Goal: Task Accomplishment & Management: Complete application form

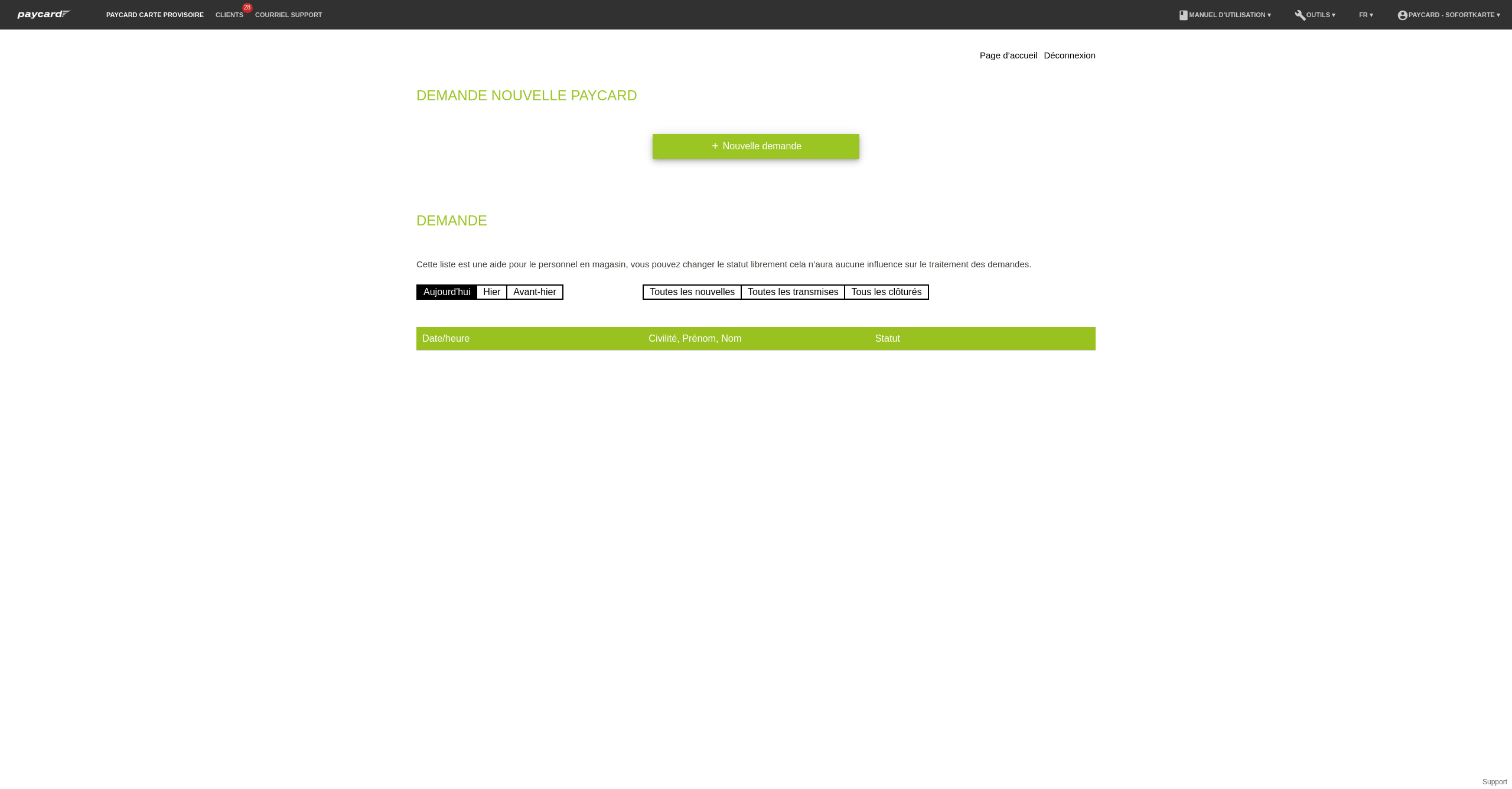
click at [760, 144] on link "add Nouvelle demande" at bounding box center [756, 146] width 206 height 24
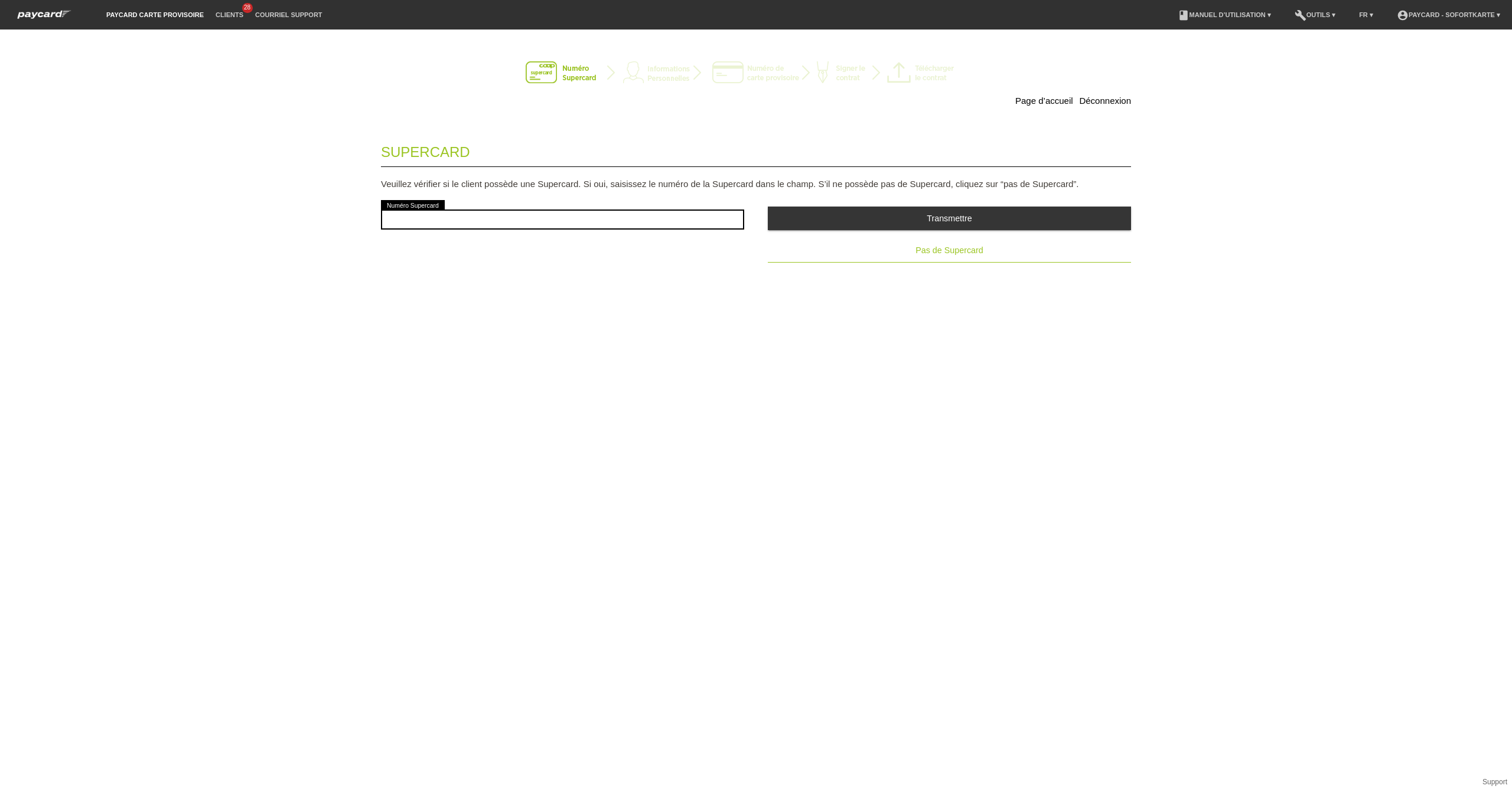
click at [944, 258] on button "Pas de Supercard" at bounding box center [949, 250] width 363 height 23
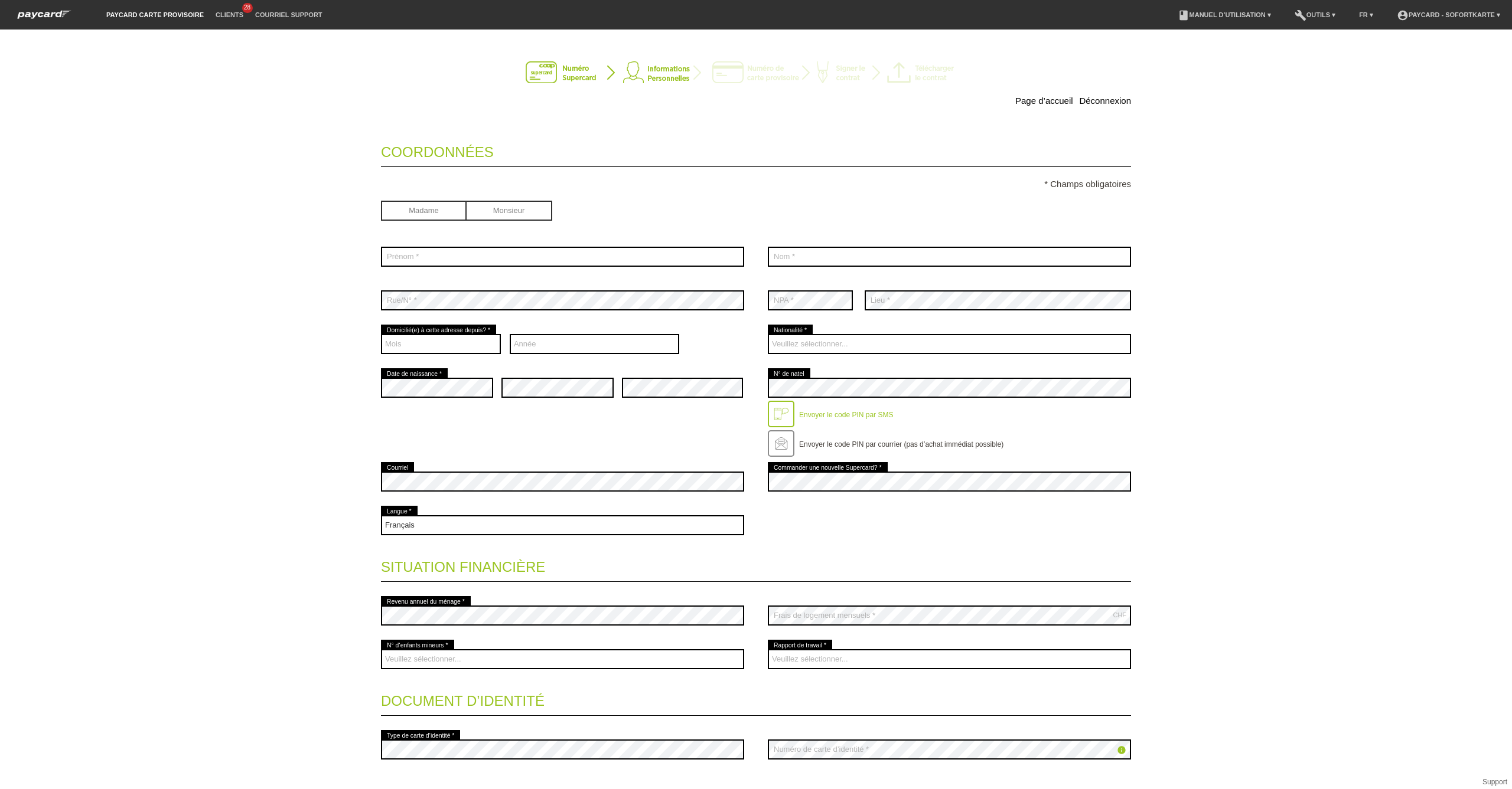
click at [492, 216] on input "radio" at bounding box center [509, 209] width 85 height 18
radio input "true"
drag, startPoint x: 494, startPoint y: 256, endPoint x: 511, endPoint y: 258, distance: 17.1
click at [494, 256] on input "text" at bounding box center [561, 256] width 363 height 20
type input "Beriz"
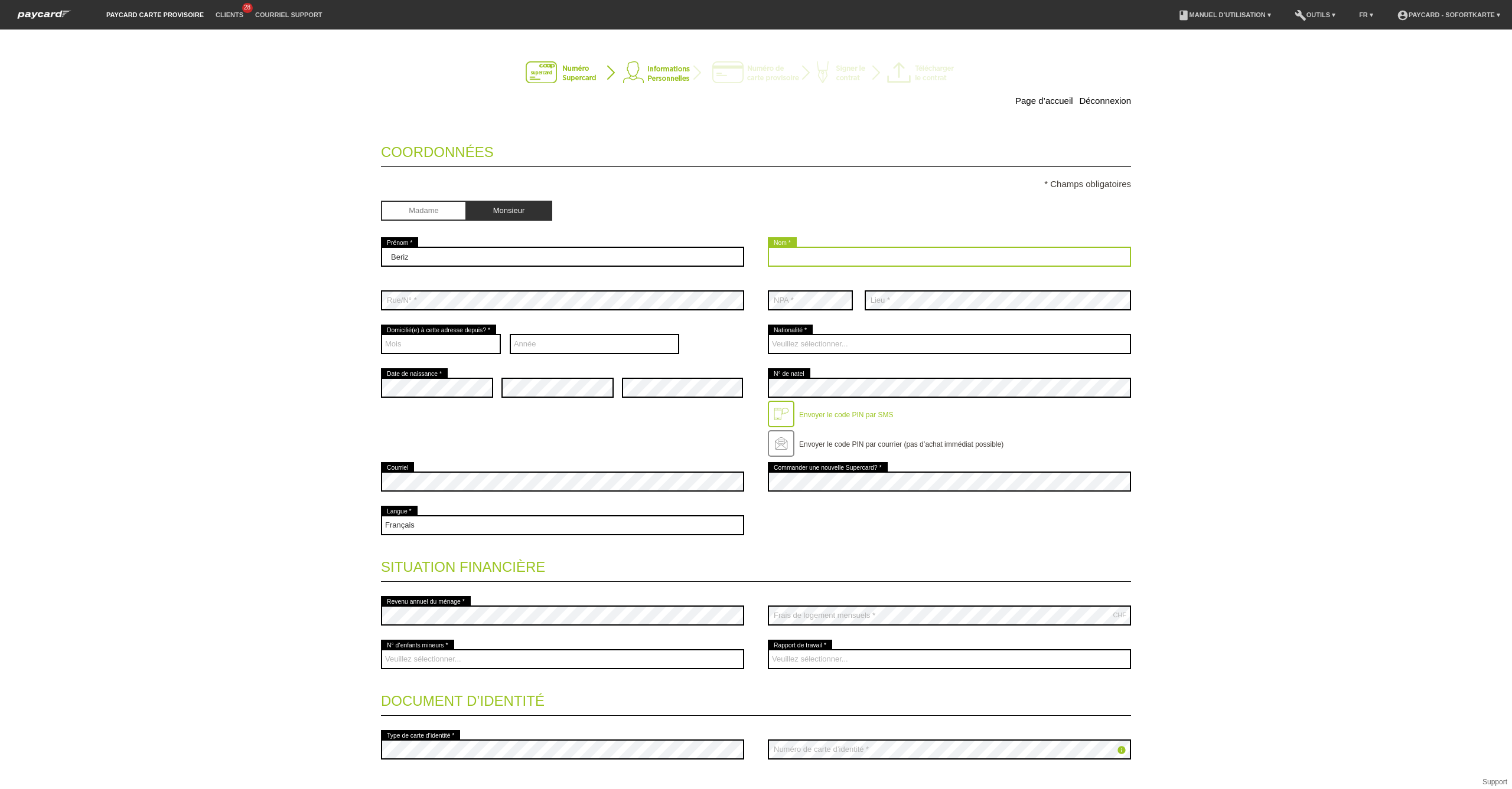
click at [794, 265] on input "text" at bounding box center [949, 256] width 363 height 20
type input "Talovic"
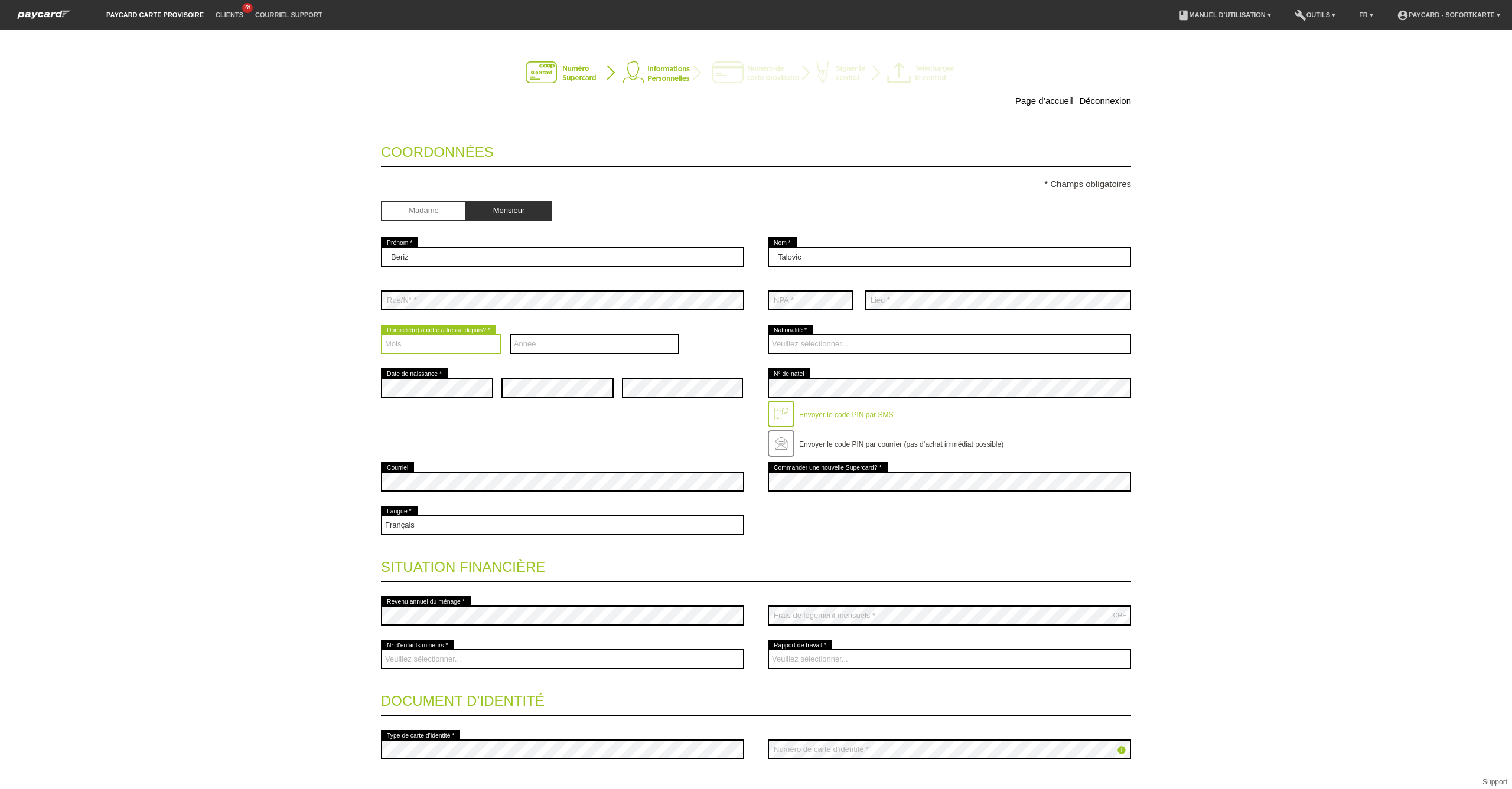
click at [470, 346] on select "Mois 01 02 03 04 05 06 07 08 09 10 11 12" at bounding box center [441, 344] width 120 height 20
click at [631, 349] on select "Année 2025 2024 2023 2022 2021 2020 2019 2018 2017 2016" at bounding box center [594, 344] width 170 height 20
select select "2000"
click at [510, 335] on select "Année 2025 2024 2023 2022 2021 2020 2019 2018 2017 2016" at bounding box center [594, 344] width 170 height 20
click at [465, 347] on select "Mois 01 02 03 04 05 06 07 08 09 10 11 12" at bounding box center [441, 344] width 120 height 20
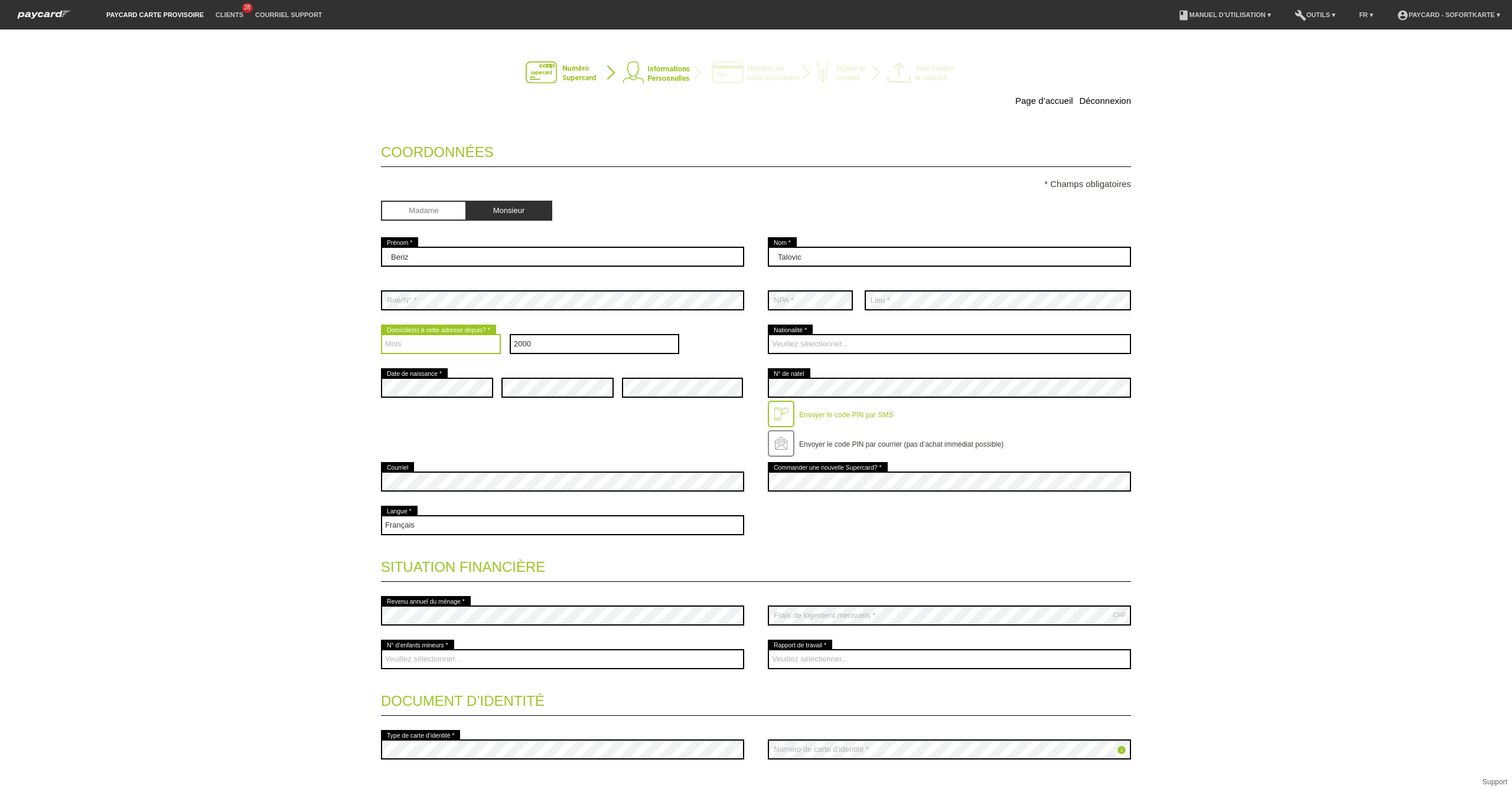
select select "04"
click at [381, 335] on select "Mois 01 02 03 04 05 06 07 08 09 10 11 12" at bounding box center [441, 344] width 120 height 20
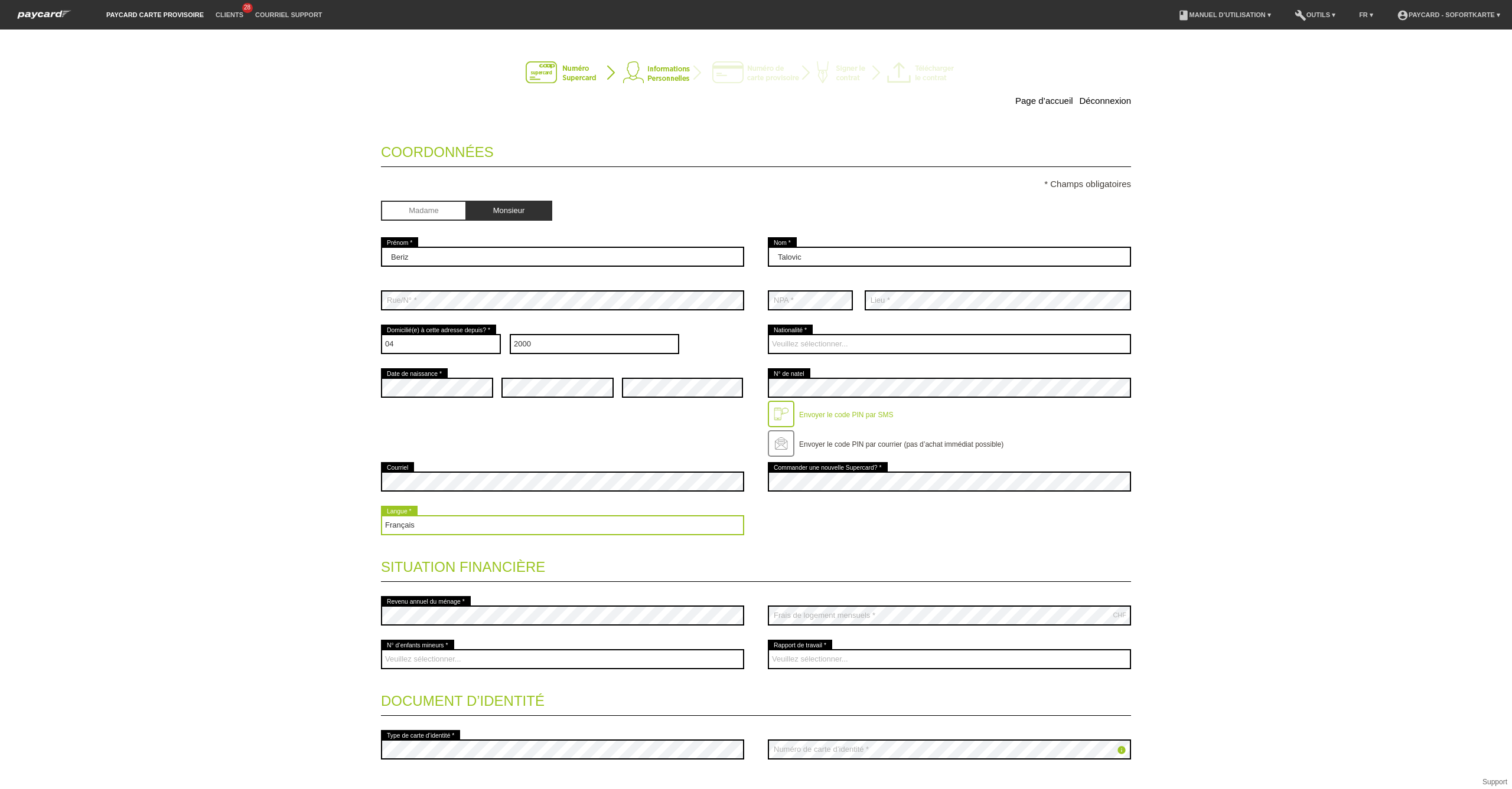
drag, startPoint x: 645, startPoint y: 526, endPoint x: 661, endPoint y: 517, distance: 18.4
click at [645, 526] on select "Deutsch Français Italiano English" at bounding box center [561, 525] width 363 height 20
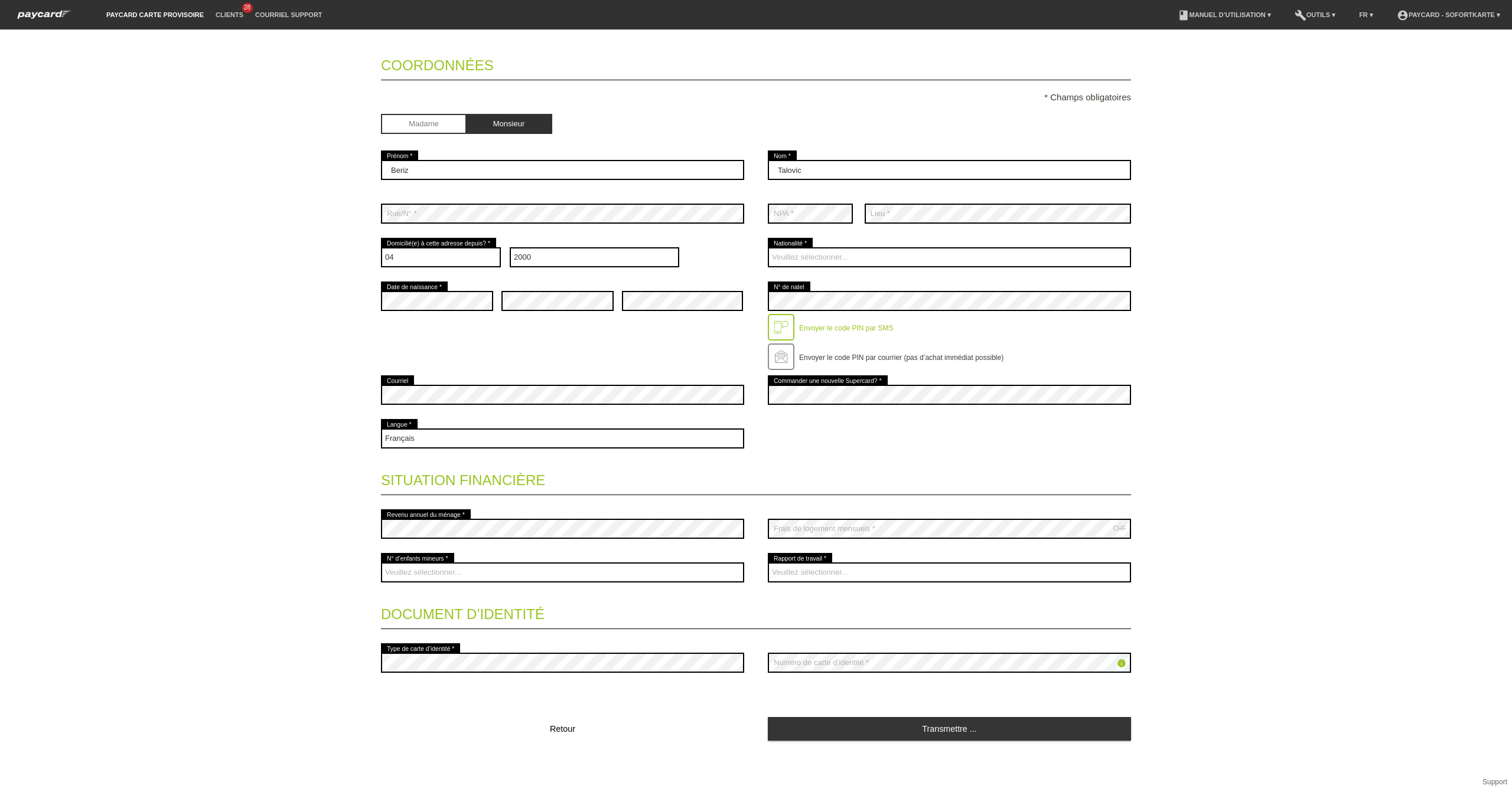
click at [966, 467] on legend "Situation financière" at bounding box center [756, 477] width 750 height 35
click at [487, 563] on select "Veuillez sélectionner... 0 1 2 3 4 5 6 7 8 9" at bounding box center [561, 572] width 363 height 20
select select "0"
click at [381, 562] on select "Veuillez sélectionner... 0 1 2 3 4 5 6 7 8 9" at bounding box center [561, 572] width 363 height 20
click at [816, 576] on select "Veuillez sélectionner... A durée indéterminée A durée déterminée Apprenti/étudi…" at bounding box center [949, 572] width 363 height 20
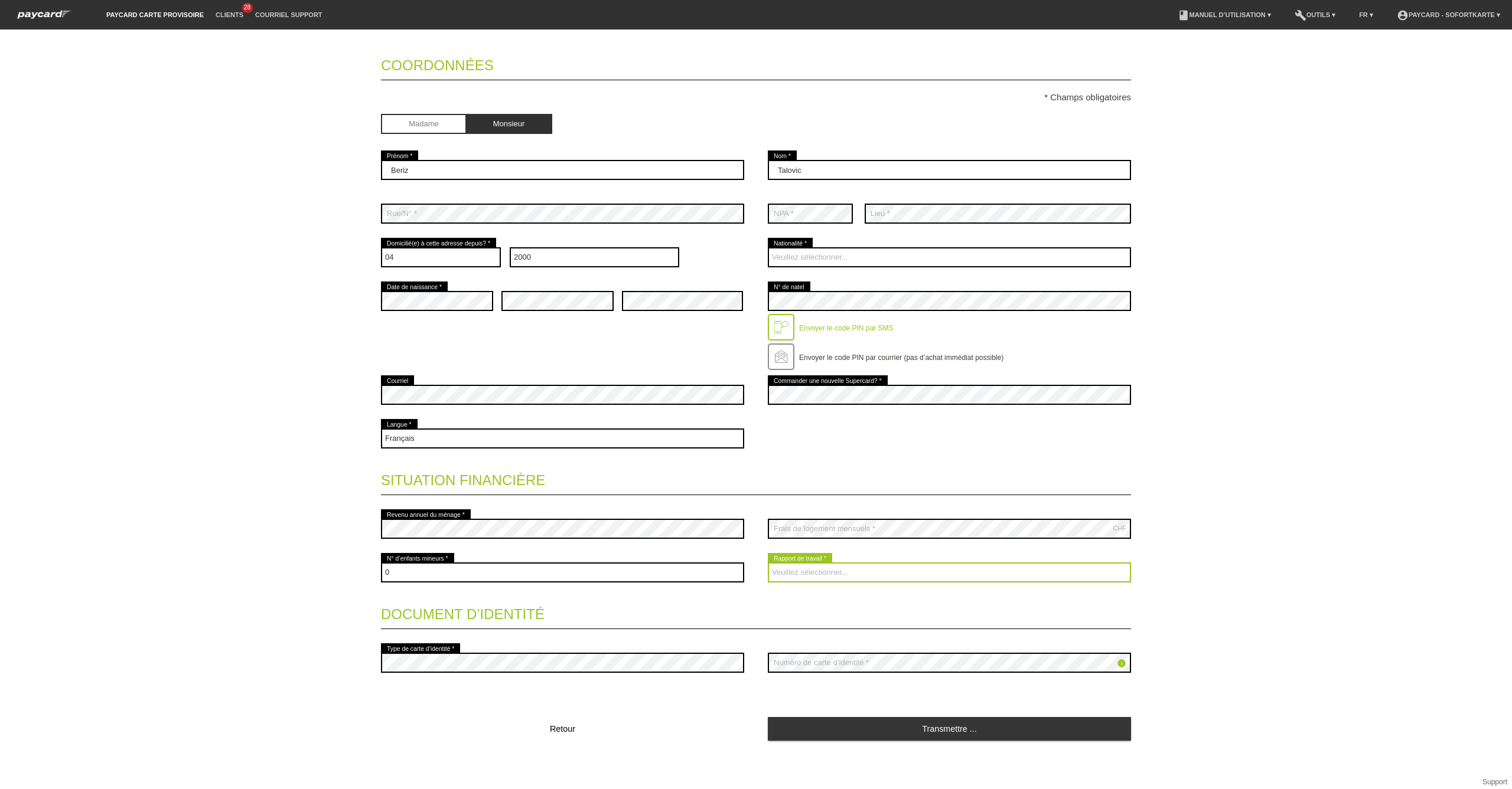
select select "UNLIMITED"
click at [768, 562] on select "Veuillez sélectionner... A durée indéterminée A durée déterminée Apprenti/étudi…" at bounding box center [949, 572] width 363 height 20
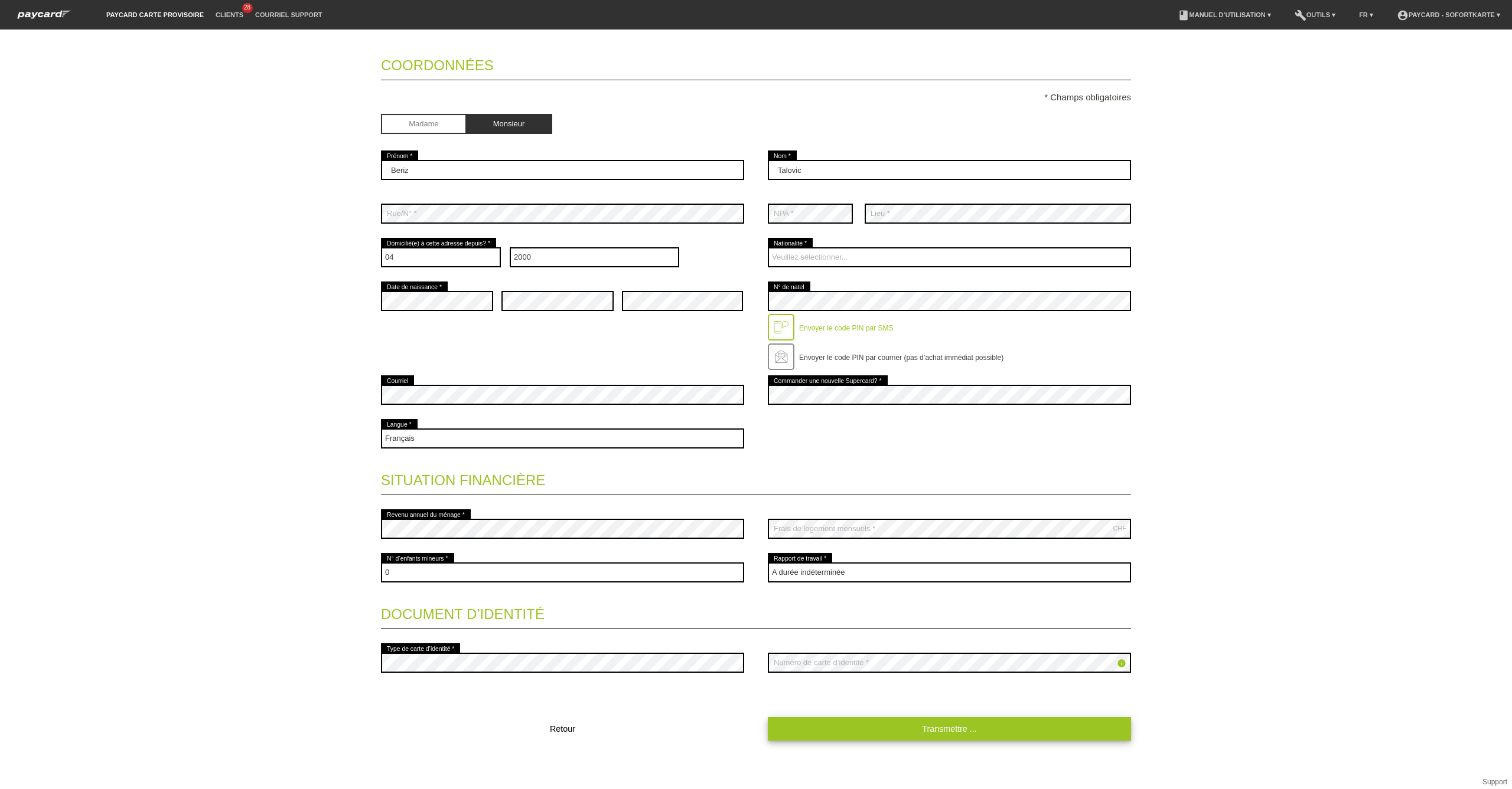
click at [926, 731] on link "Transmettre ..." at bounding box center [949, 728] width 363 height 23
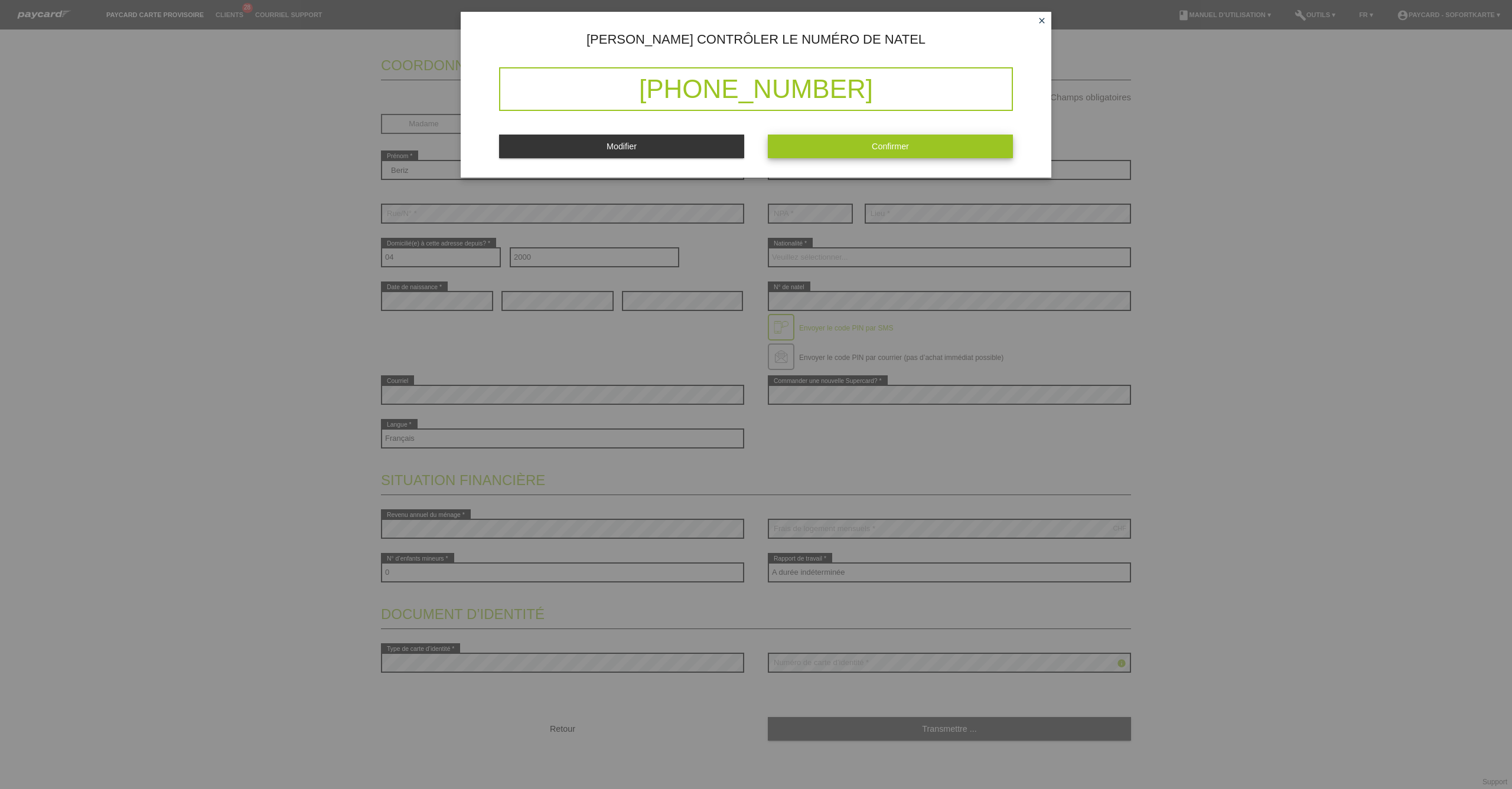
click at [862, 136] on button "Confirmer" at bounding box center [890, 146] width 245 height 23
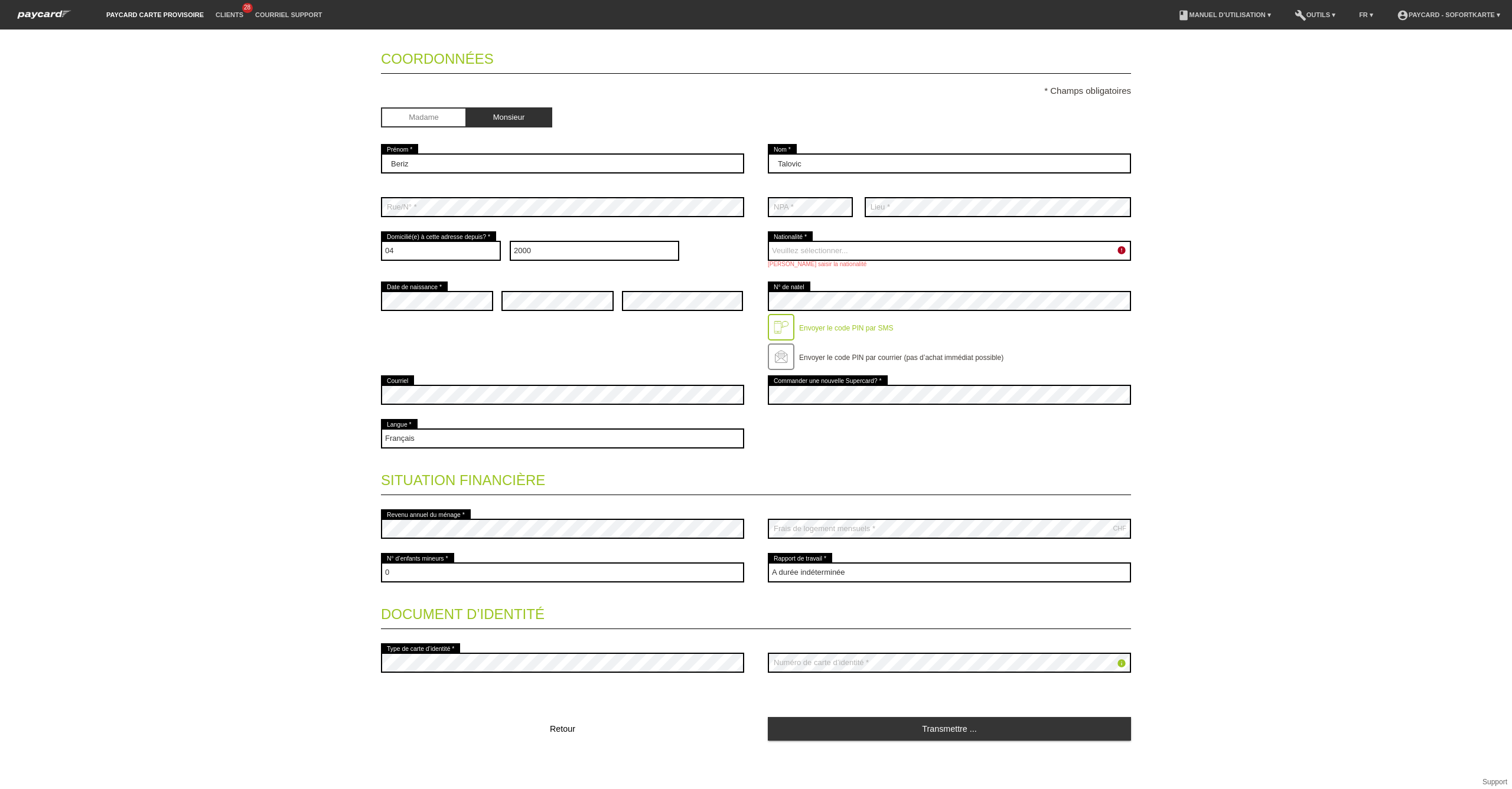
scroll to position [0, 0]
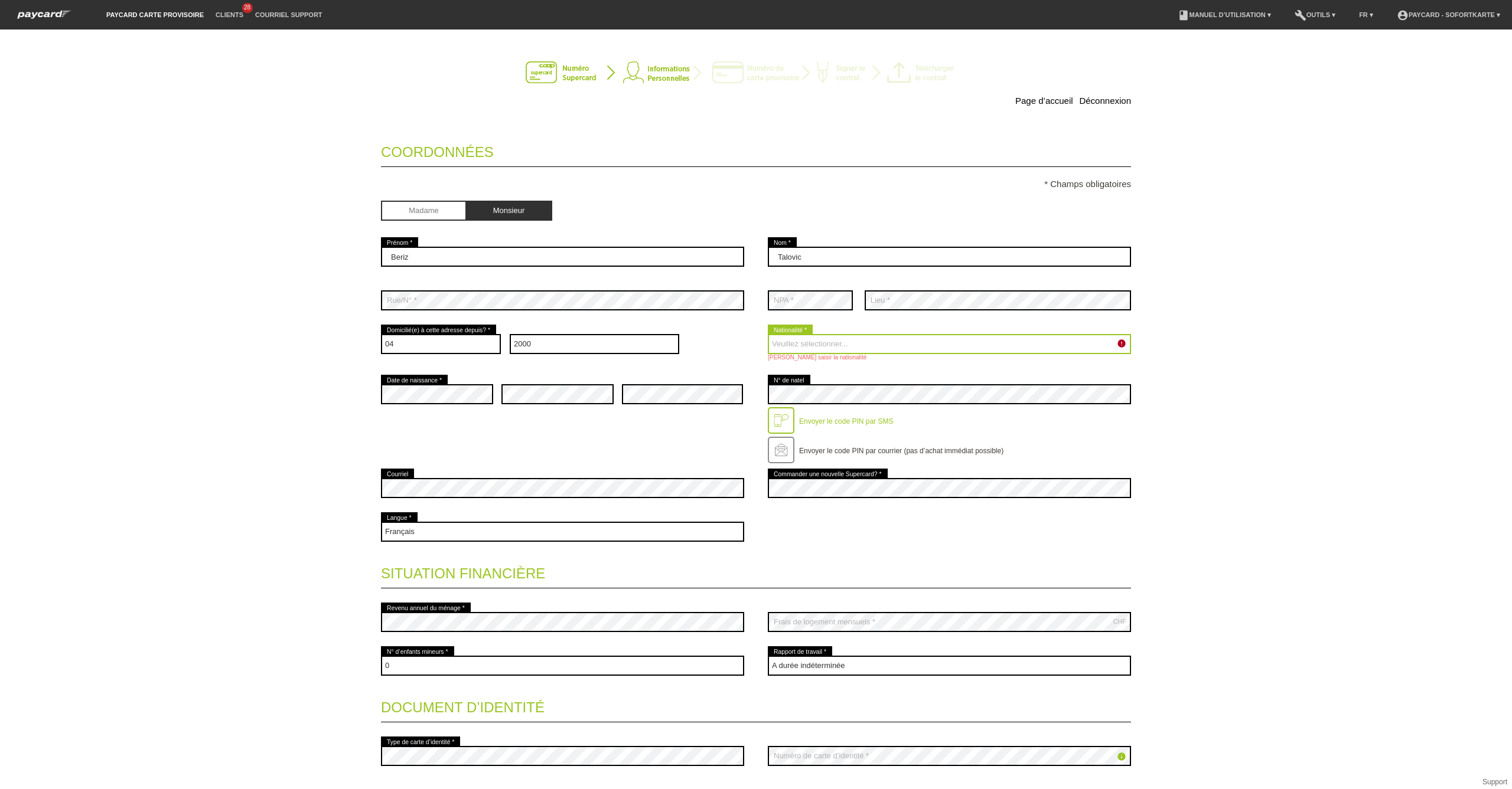
click at [861, 352] on select "Veuillez sélectionner... [GEOGRAPHIC_DATA] [GEOGRAPHIC_DATA] [GEOGRAPHIC_DATA] …" at bounding box center [949, 344] width 363 height 20
select select "BA"
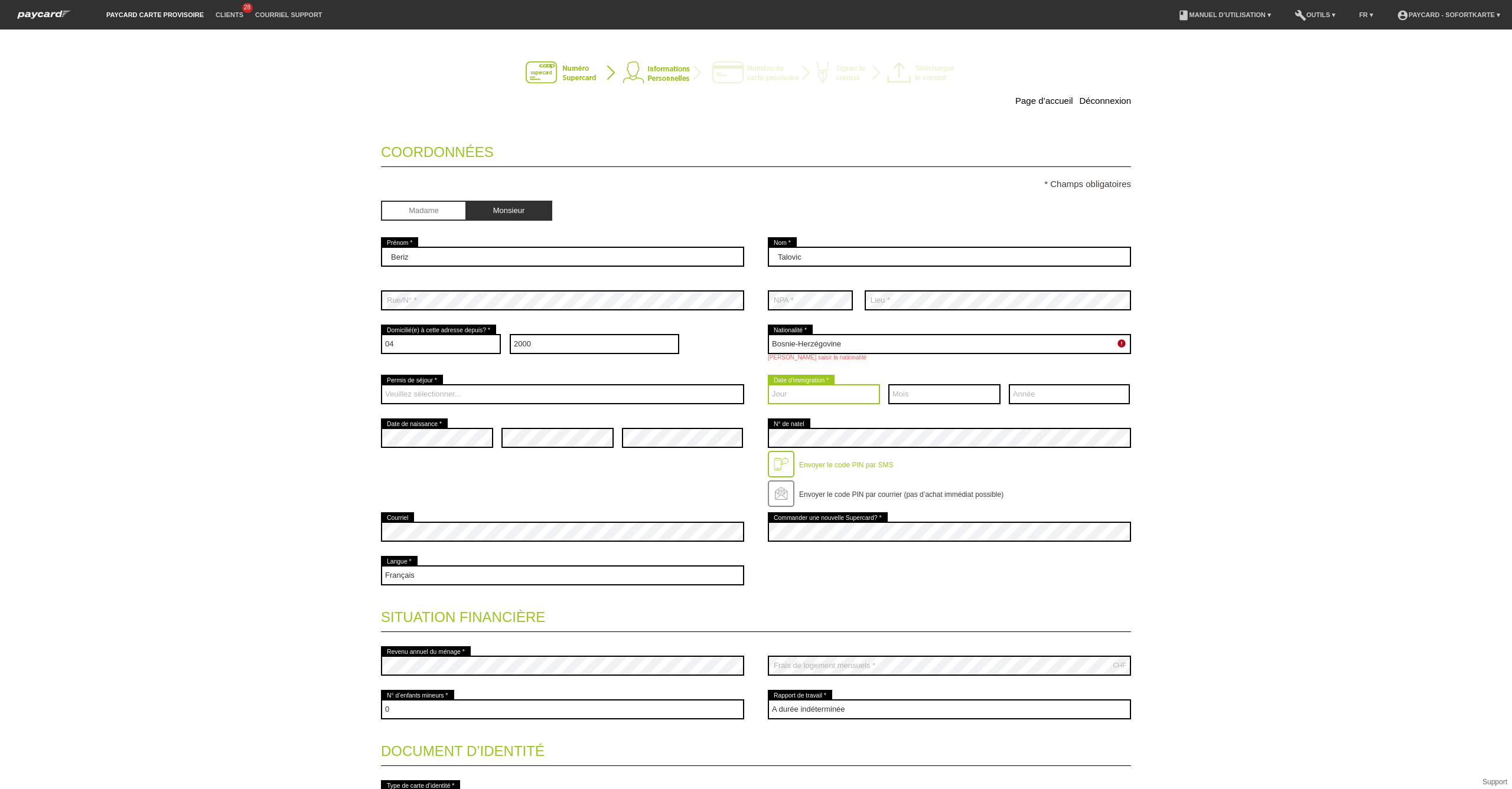
click at [845, 392] on select "Jour 01 02 03 04 05 06 07 08 09 10 11 12 13 14 15 16 17" at bounding box center [824, 394] width 112 height 20
select select "28"
click at [768, 384] on select "Jour 01 02 03 04 05 06 07 08 09 10 11 12 13 14 15 16 17" at bounding box center [824, 394] width 112 height 20
click at [918, 388] on select "Mois 01 02 03 04 05 06 07 08 09 10 11 12" at bounding box center [944, 394] width 112 height 20
select select "05"
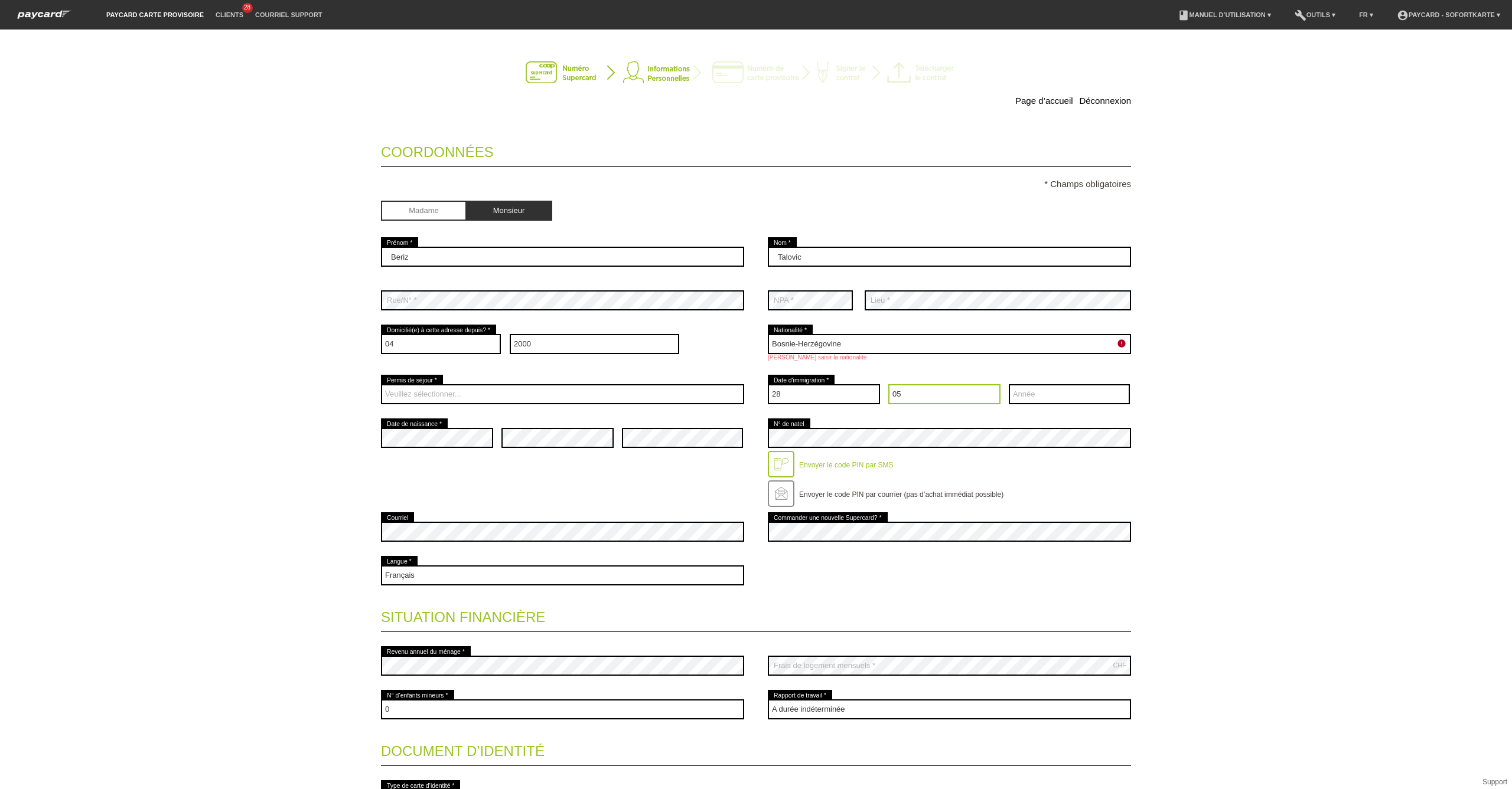
click at [888, 384] on select "Mois 01 02 03 04 05 06 07 08 09 10 11 12" at bounding box center [944, 394] width 112 height 20
click at [1038, 396] on select "Année 2025 2024 2023 2022 2021 2020 2019 2018 2017 2016" at bounding box center [1069, 394] width 121 height 20
select select "1994"
click at [1009, 384] on select "Année 2025 2024 2023 2022 2021 2020 2019 2018 2017 2016" at bounding box center [1069, 394] width 121 height 20
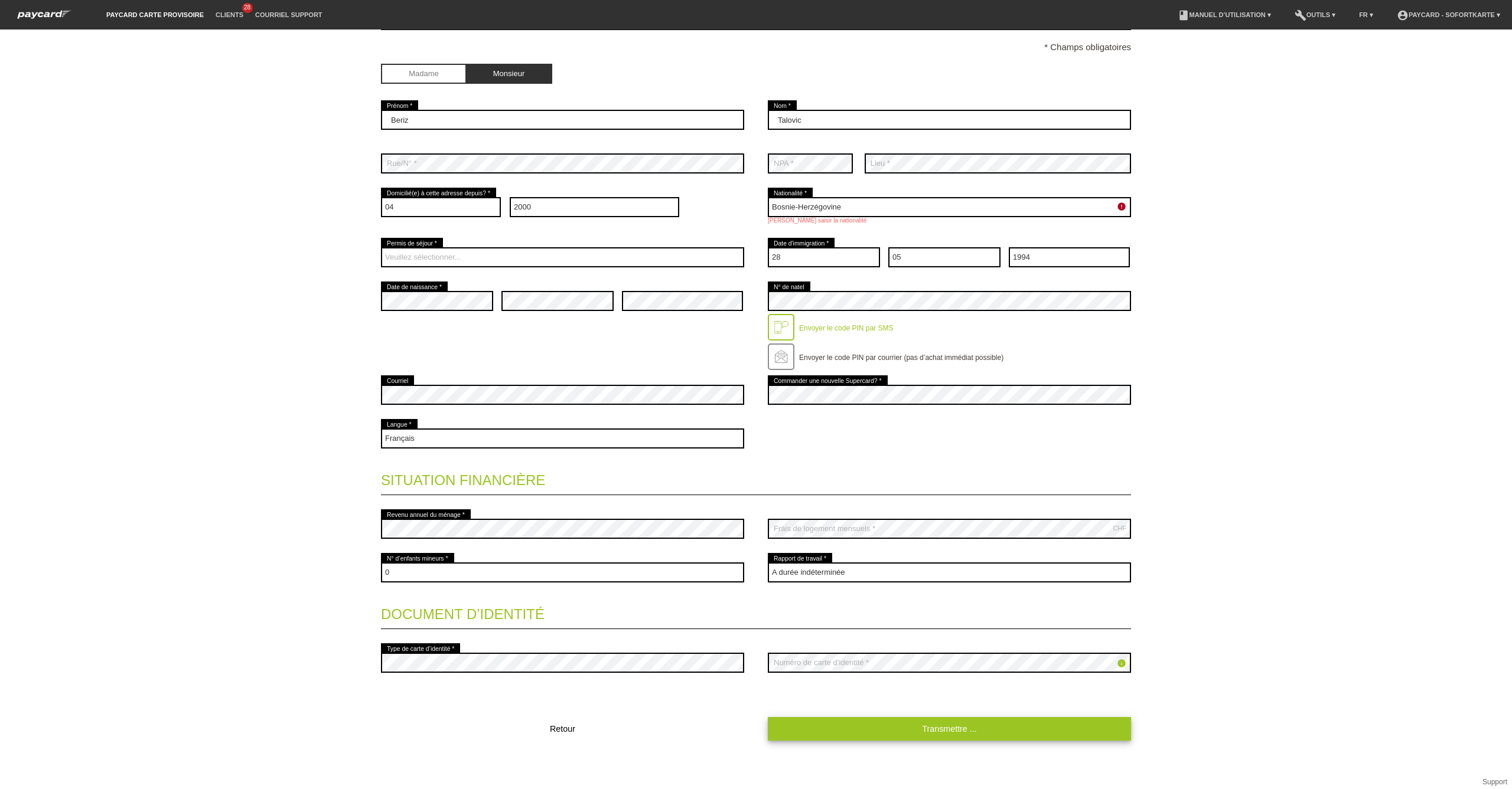
click at [917, 729] on link "Transmettre ..." at bounding box center [949, 728] width 363 height 23
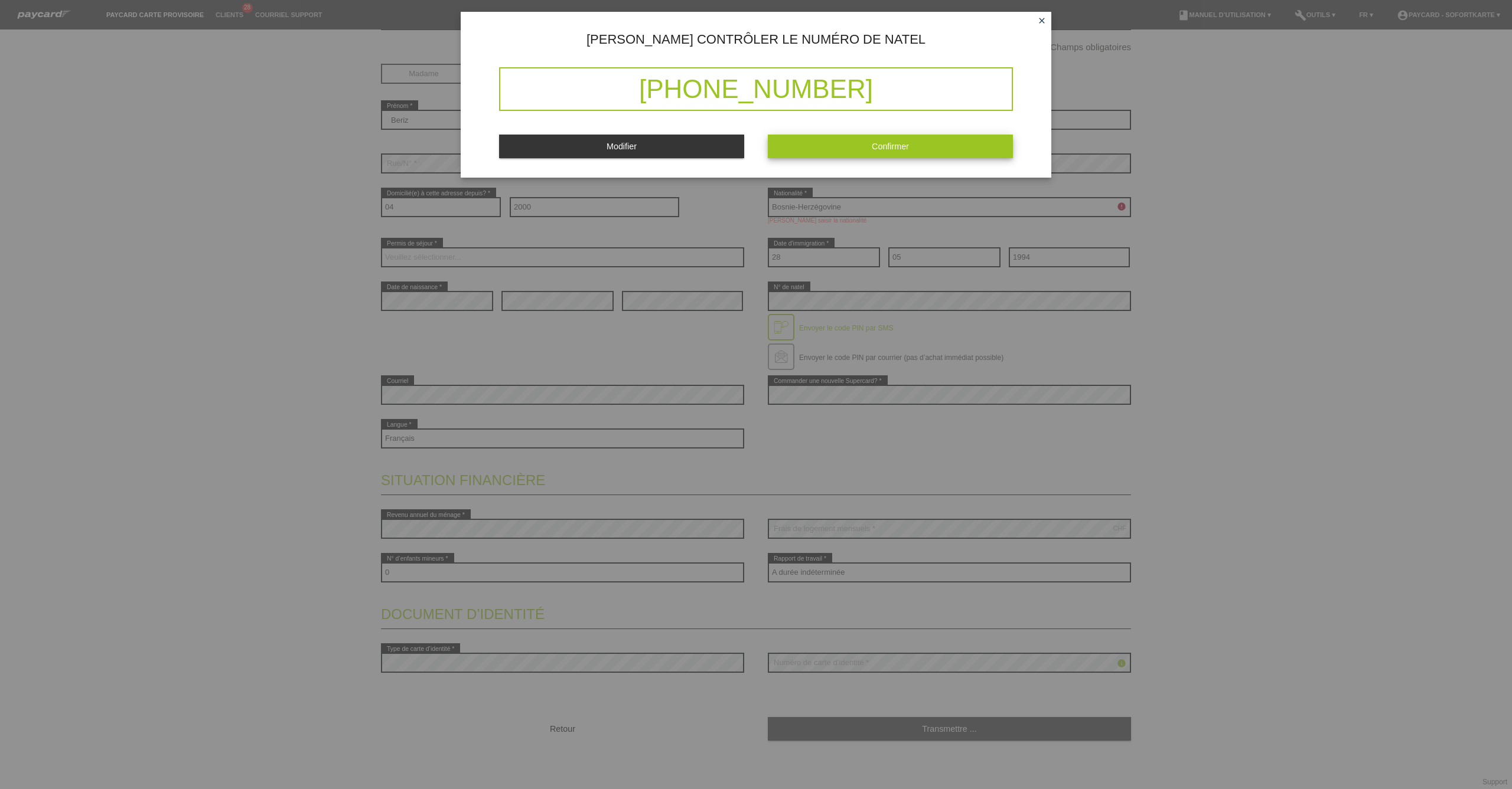
click at [942, 153] on button "Confirmer" at bounding box center [890, 146] width 245 height 23
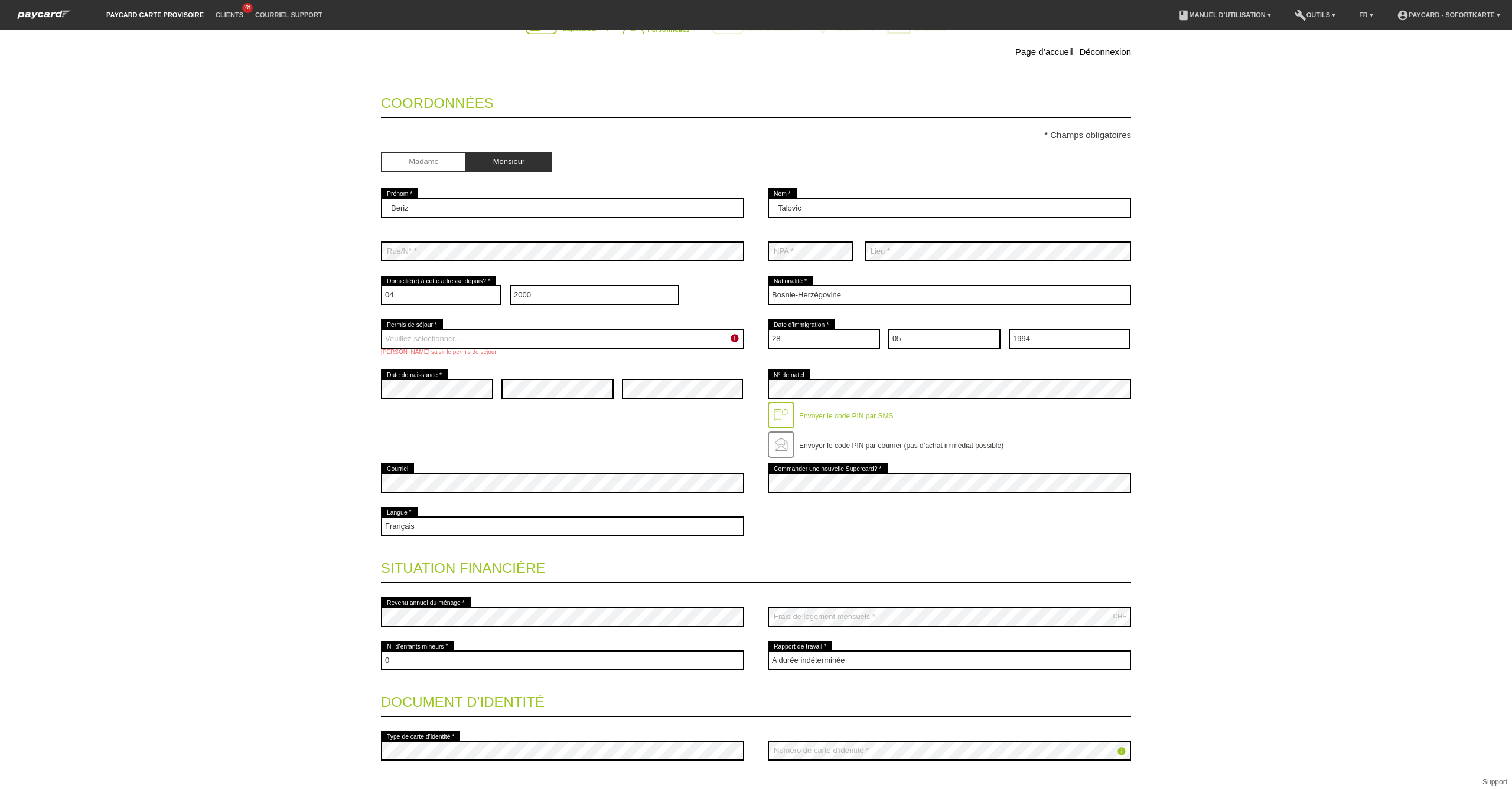
scroll to position [0, 0]
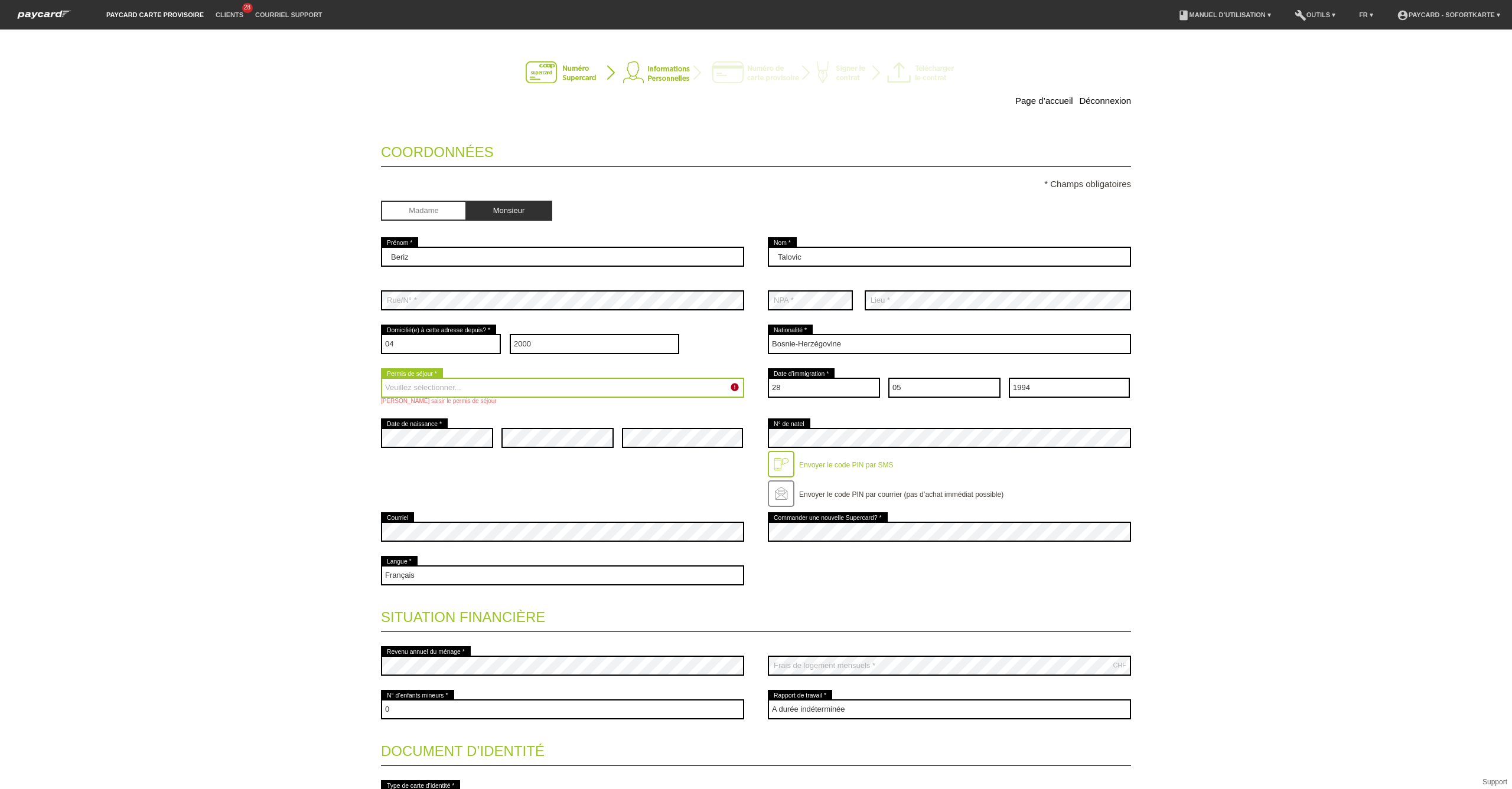
click at [567, 388] on select "Veuillez sélectionner... C B B - Statut de réfugié Autre" at bounding box center [561, 387] width 363 height 20
select select "C"
click at [381, 378] on select "Veuillez sélectionner... C B B - Statut de réfugié Autre" at bounding box center [561, 387] width 363 height 20
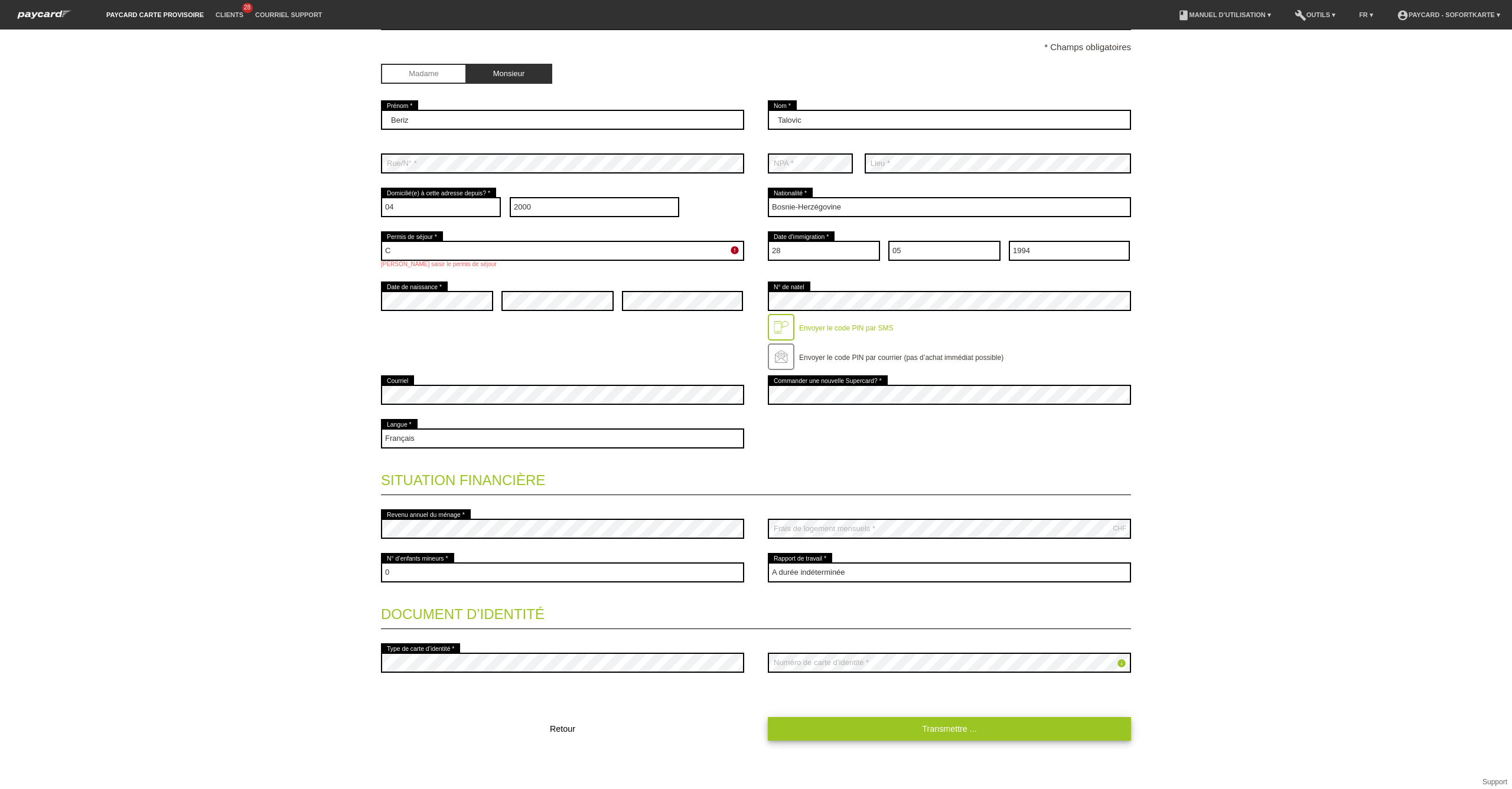
click at [930, 723] on link "Transmettre ..." at bounding box center [949, 728] width 363 height 23
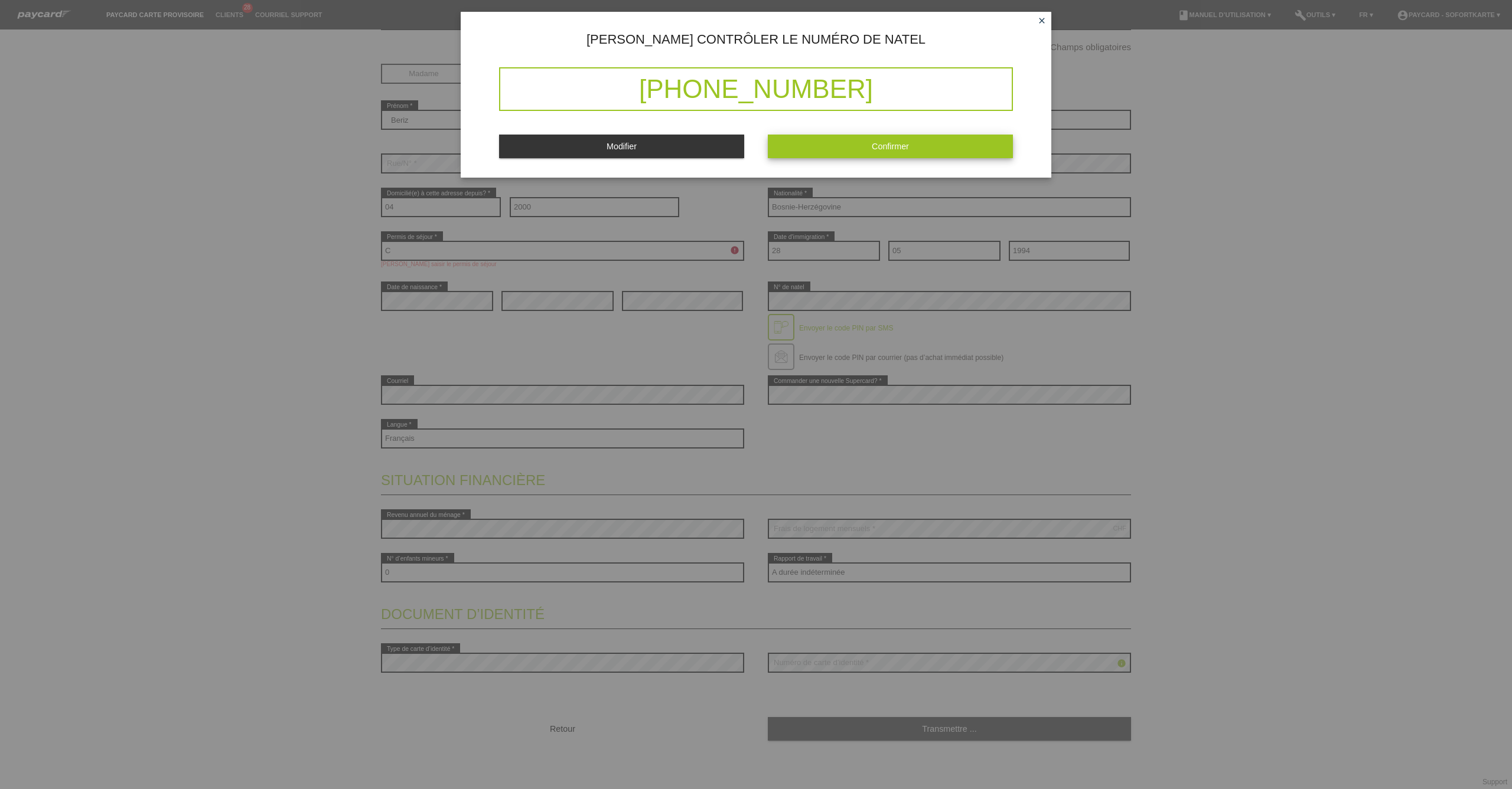
click at [838, 144] on button "Confirmer" at bounding box center [890, 146] width 245 height 23
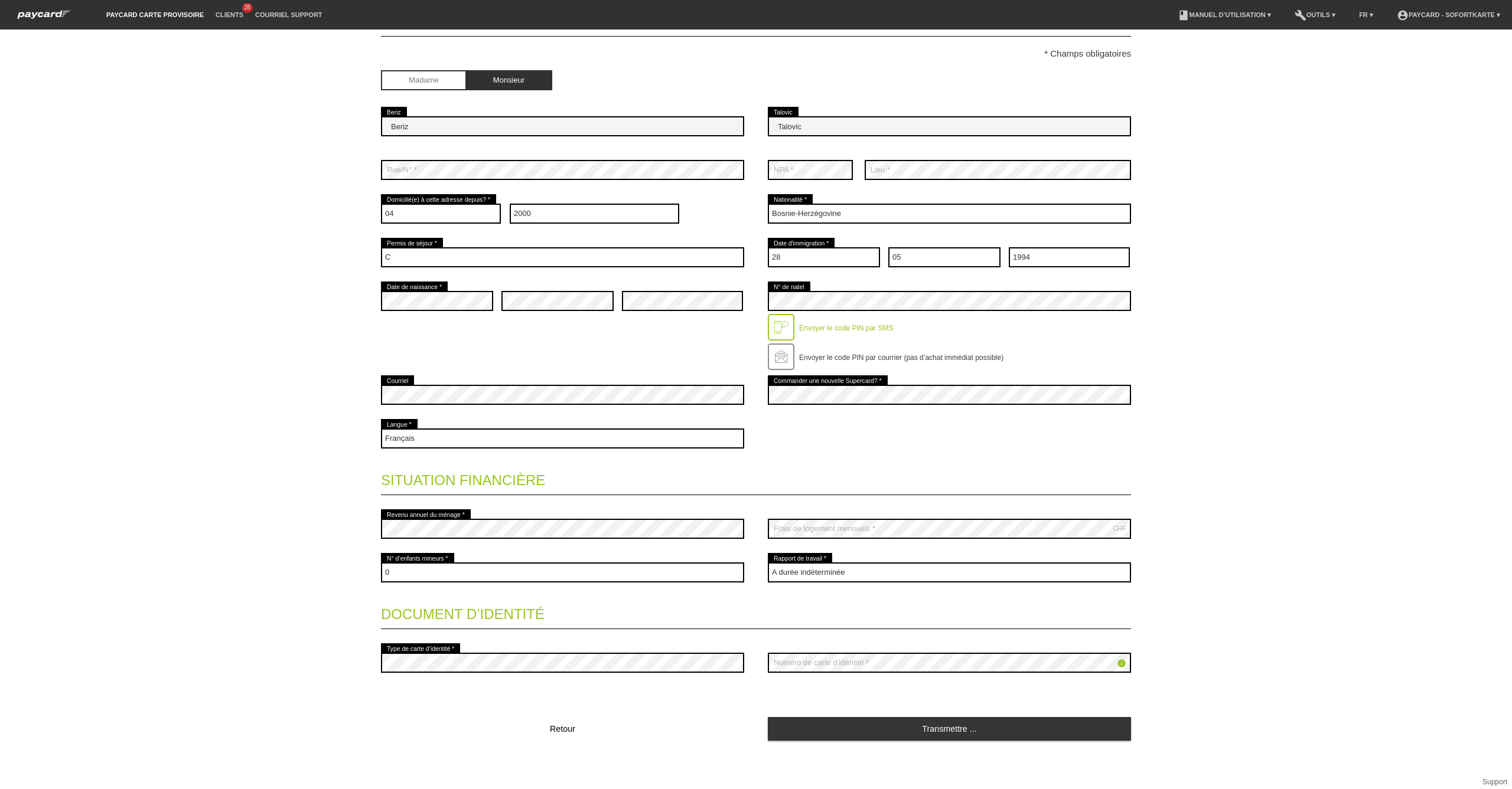
scroll to position [0, 0]
